Goal: Transaction & Acquisition: Book appointment/travel/reservation

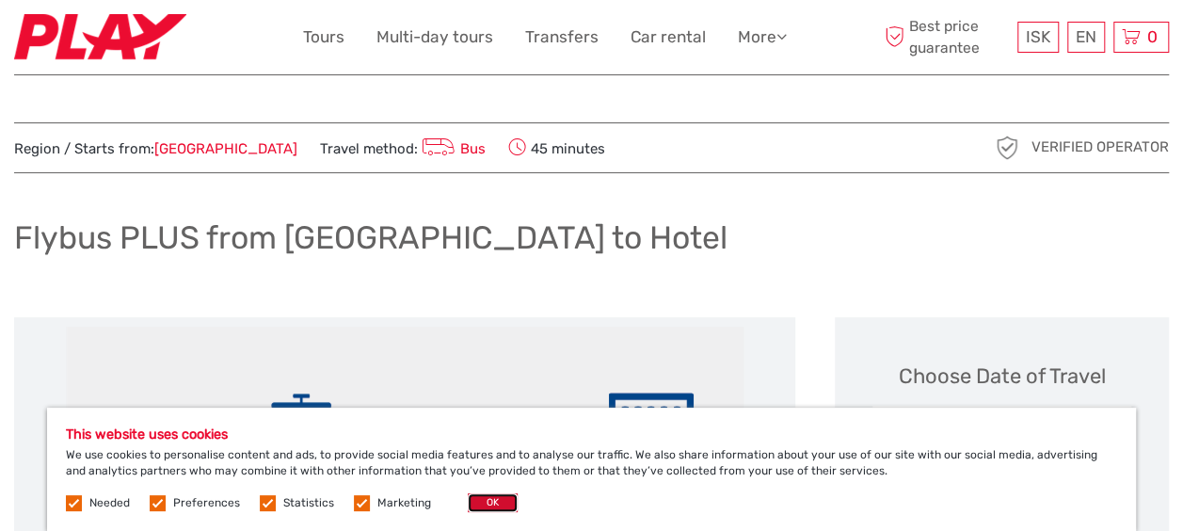
click at [488, 508] on button "OK" at bounding box center [493, 502] width 50 height 19
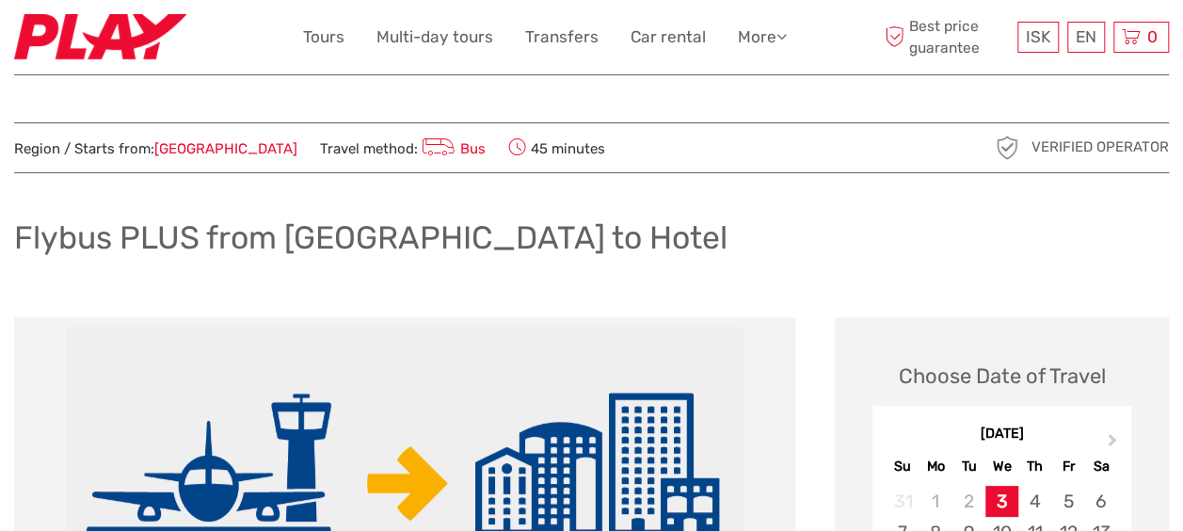
click at [1062, 123] on link "Español" at bounding box center [1063, 114] width 79 height 34
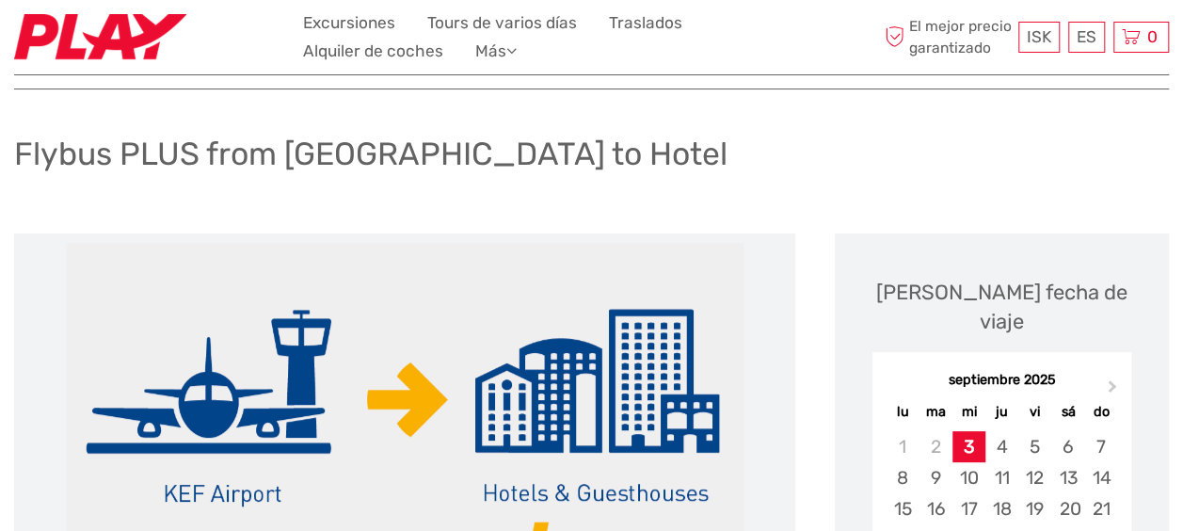
scroll to position [65, 0]
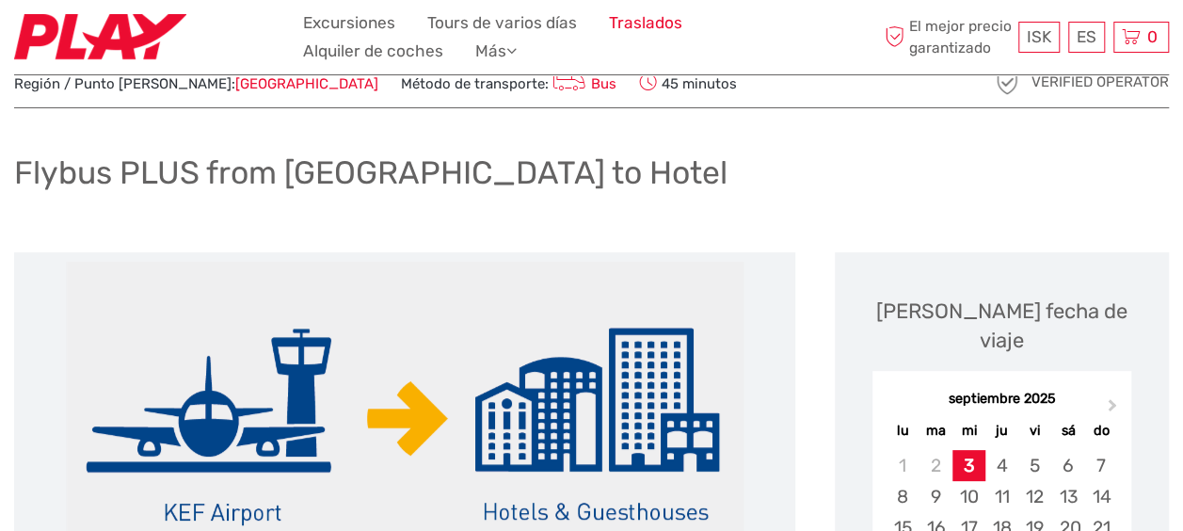
click at [644, 18] on link "Traslados" at bounding box center [645, 22] width 73 height 27
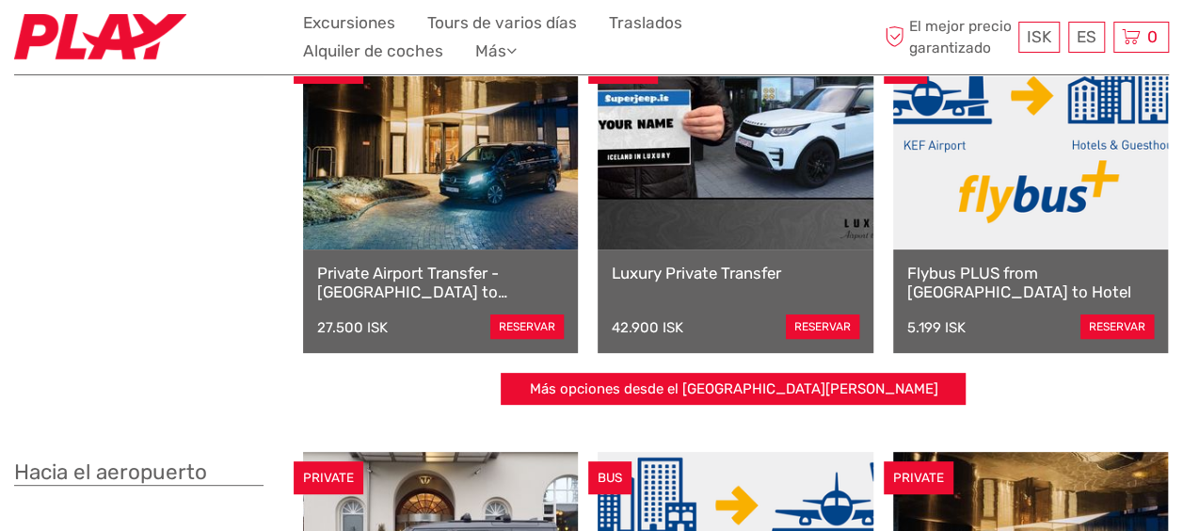
scroll to position [122, 0]
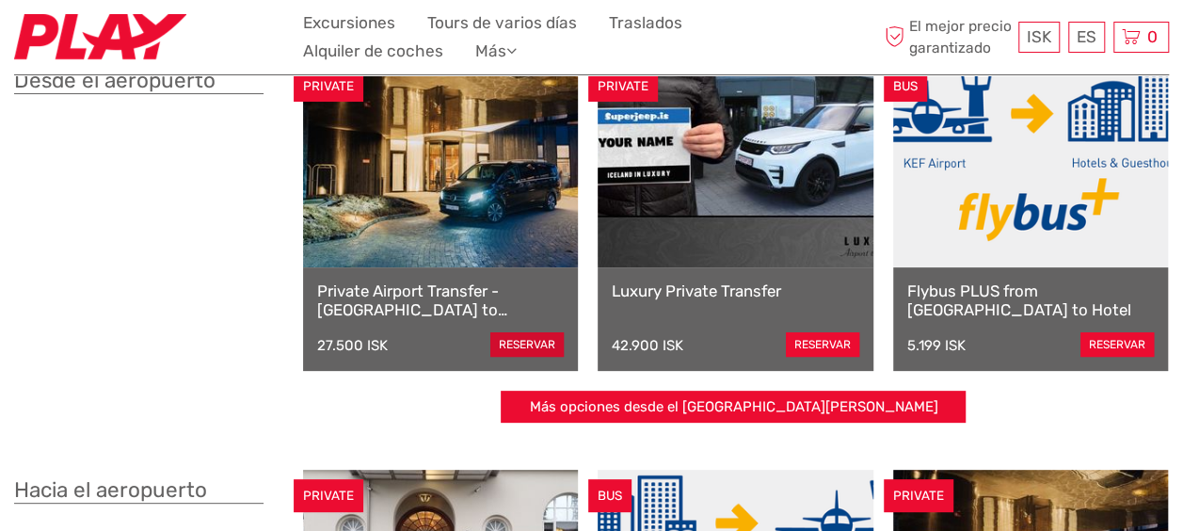
click at [513, 335] on link "reservar" at bounding box center [527, 344] width 73 height 24
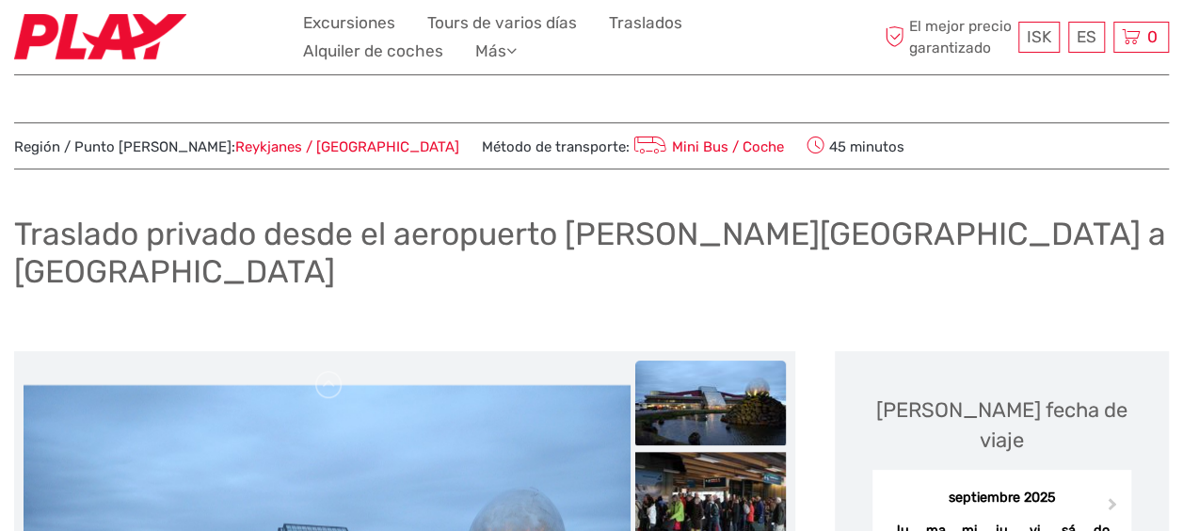
click at [630, 149] on link "Mini Bus / Coche" at bounding box center [707, 146] width 154 height 17
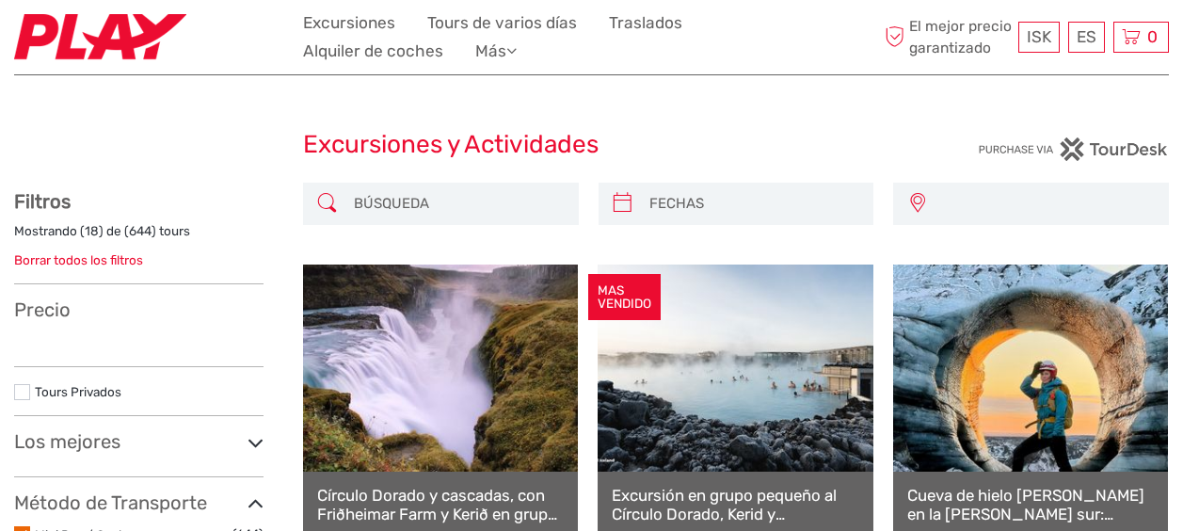
select select
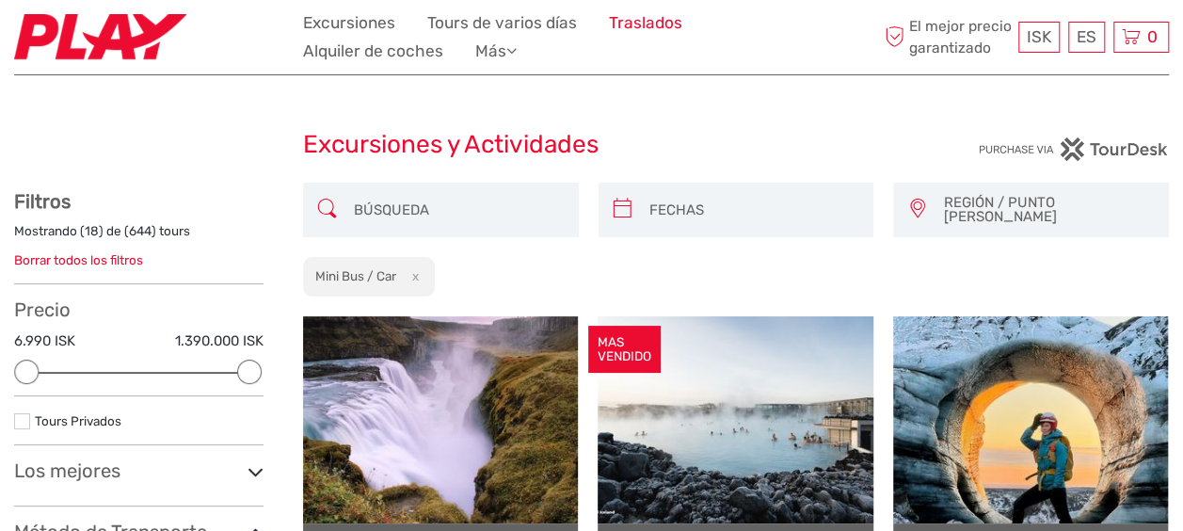
click at [648, 27] on link "Traslados" at bounding box center [645, 22] width 73 height 27
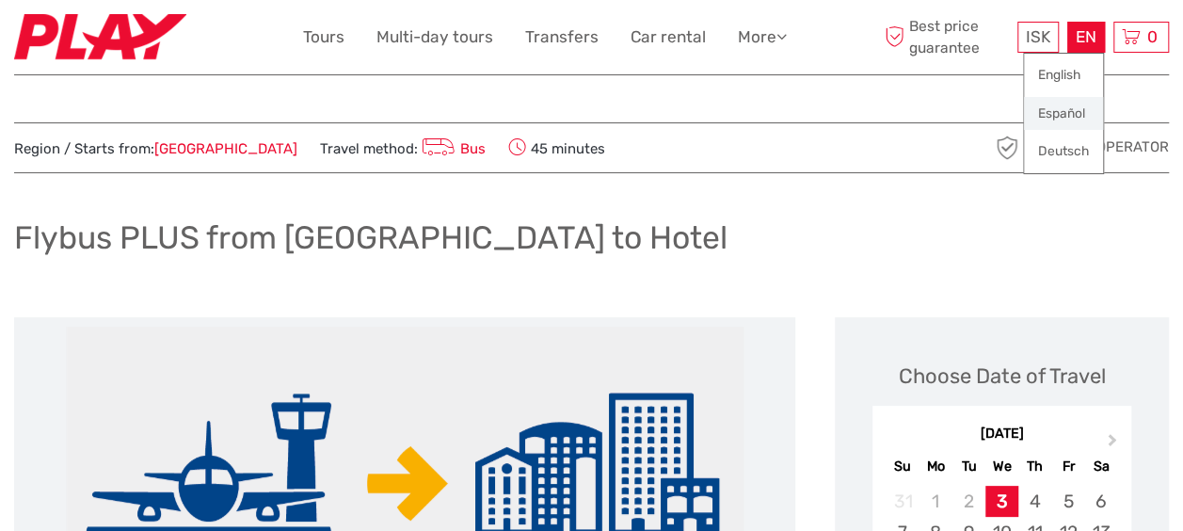
click at [1054, 112] on link "Español" at bounding box center [1063, 114] width 79 height 34
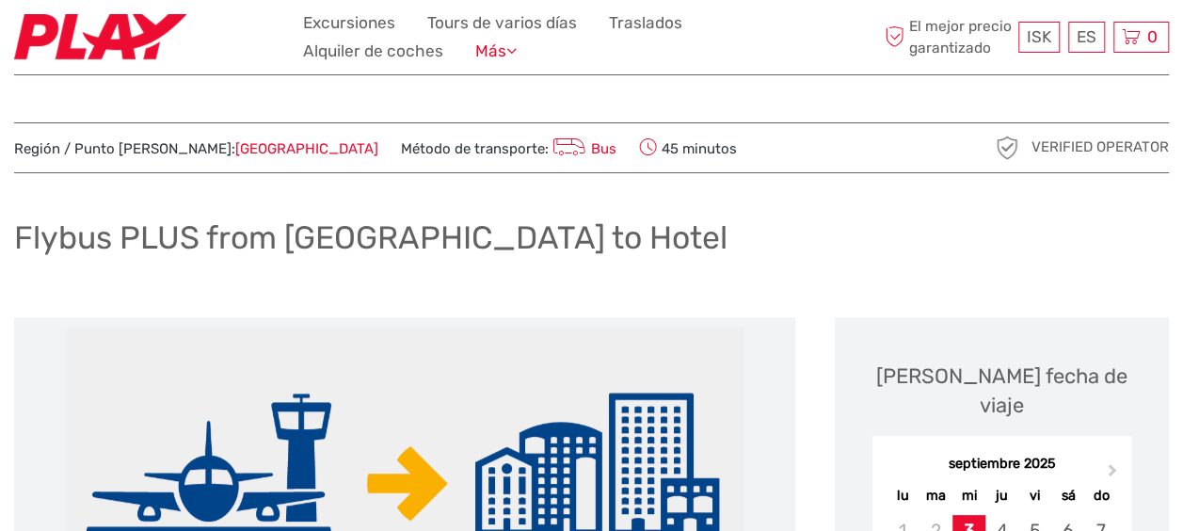
click at [475, 45] on link "Más" at bounding box center [495, 51] width 41 height 27
